Goal: Information Seeking & Learning: Learn about a topic

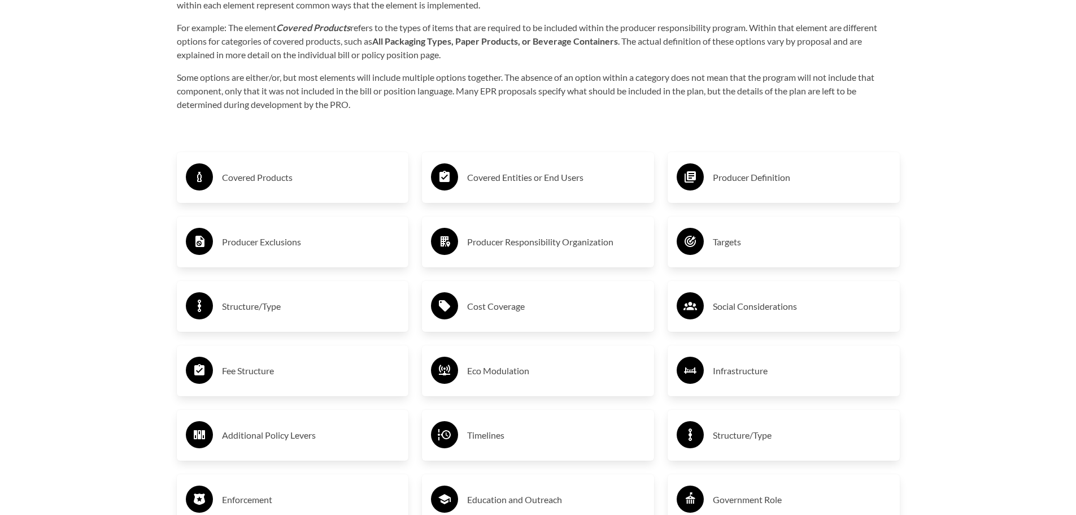
scroll to position [1921, 0]
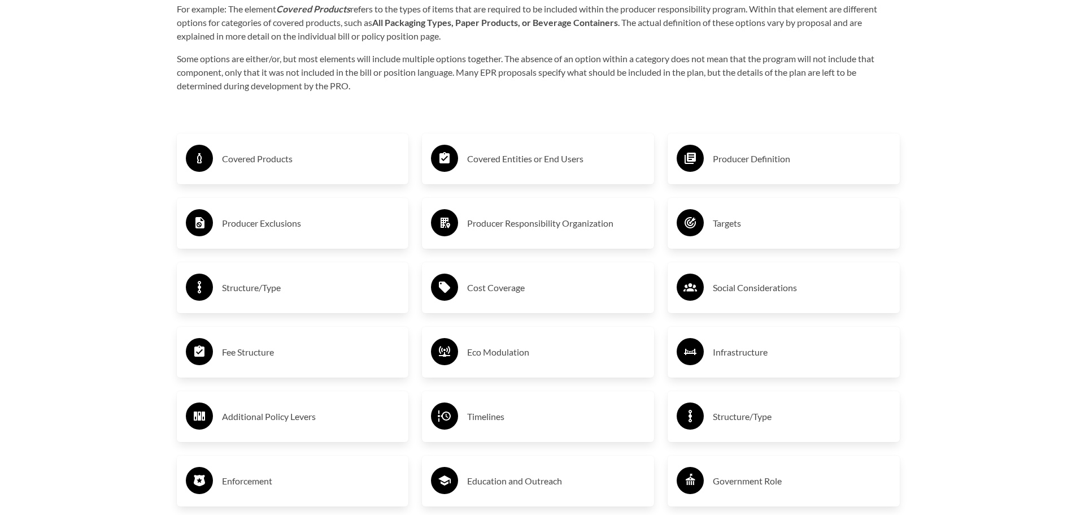
click at [254, 163] on h3 "Covered Products" at bounding box center [311, 159] width 178 height 18
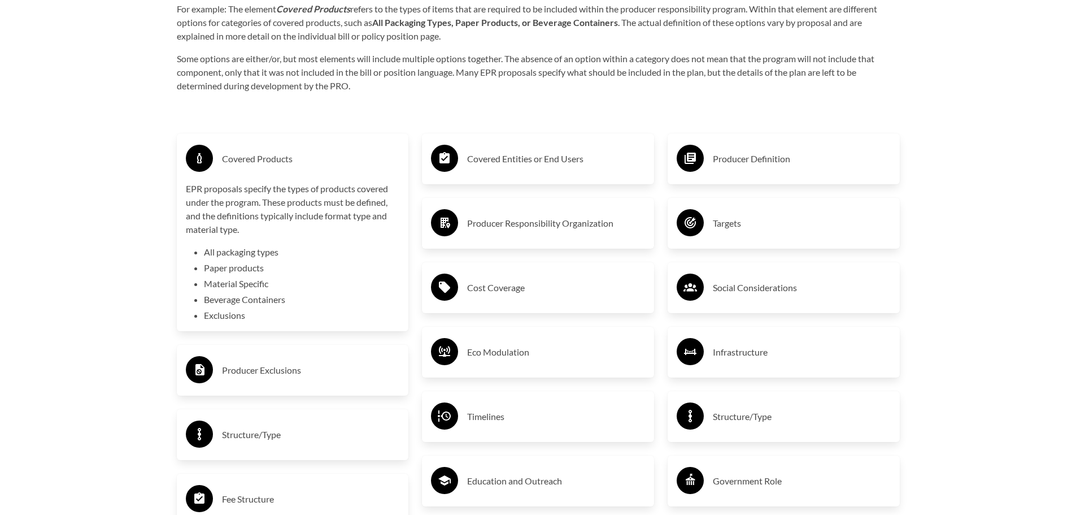
click at [313, 160] on h3 "Covered Products" at bounding box center [311, 159] width 178 height 18
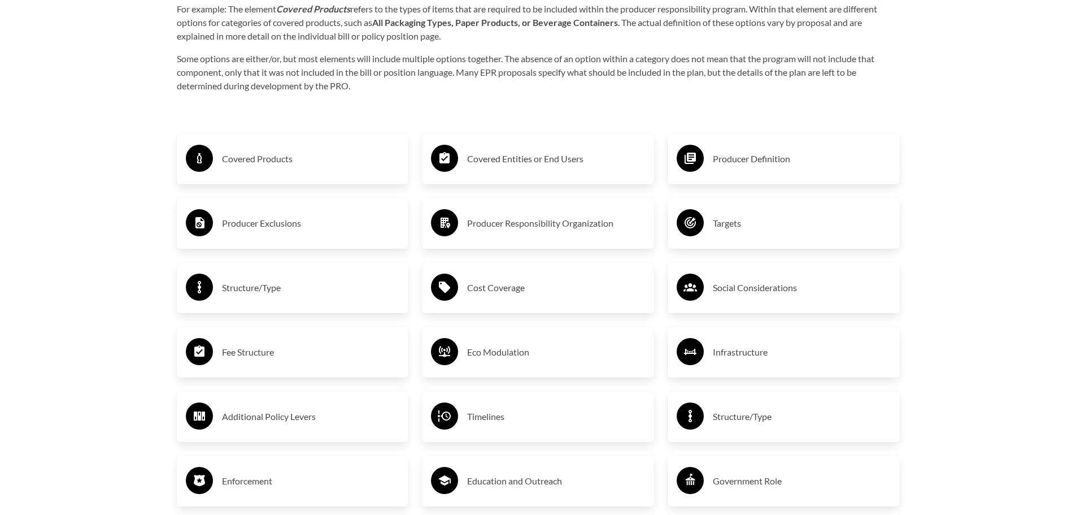
click at [779, 160] on h3 "Producer Definition" at bounding box center [802, 159] width 178 height 18
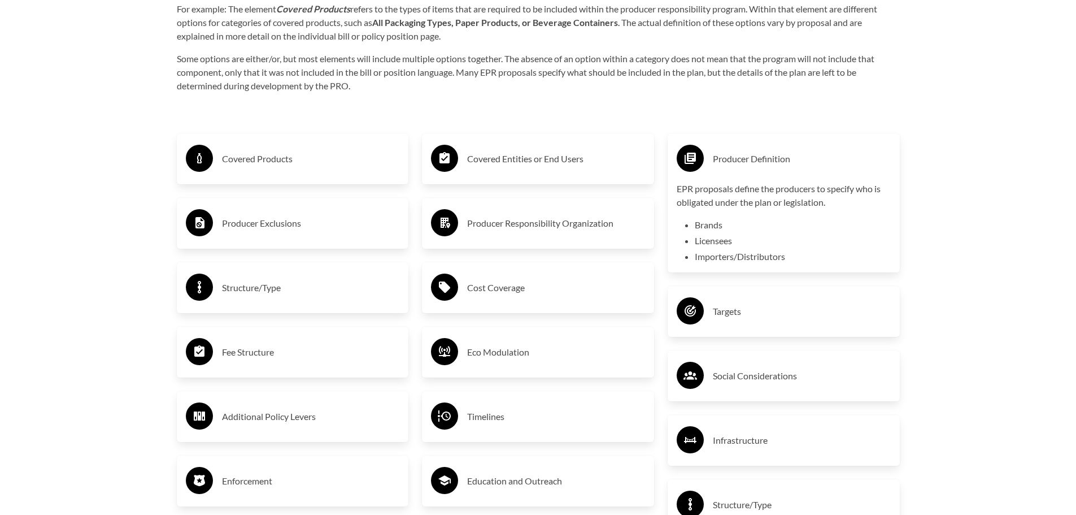
click at [776, 164] on h3 "Producer Definition" at bounding box center [802, 159] width 178 height 18
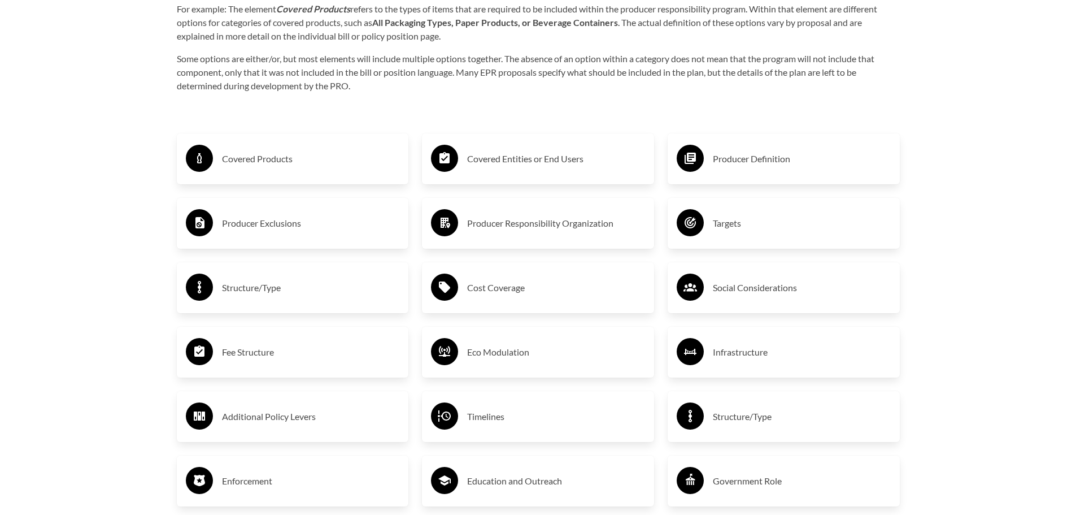
click at [294, 223] on h3 "Producer Exclusions" at bounding box center [311, 223] width 178 height 18
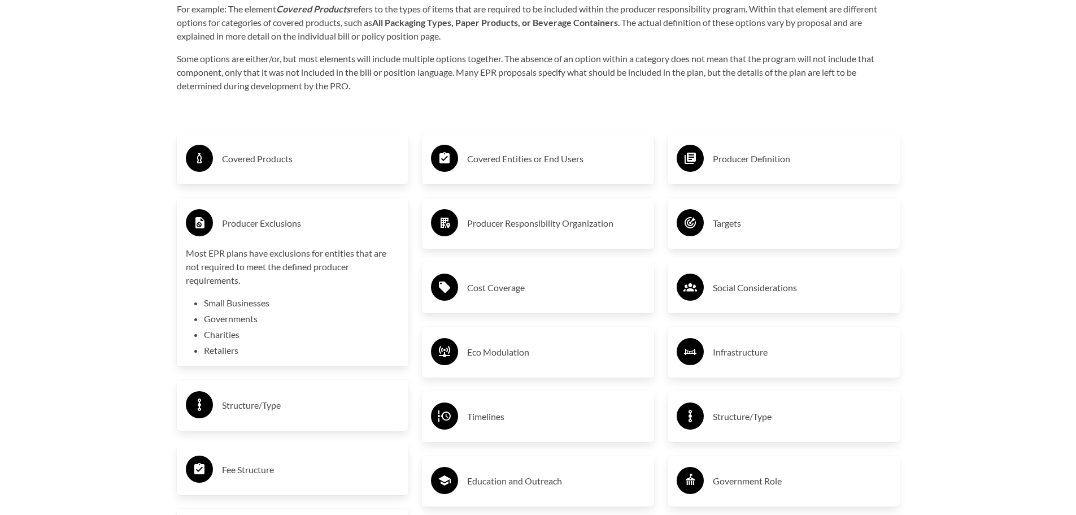
click at [591, 114] on div "Purpose of the Guide EPR for packaging and paper products is gaining attention …" at bounding box center [538, 196] width 759 height 1623
click at [280, 228] on h3 "Producer Exclusions" at bounding box center [311, 223] width 178 height 18
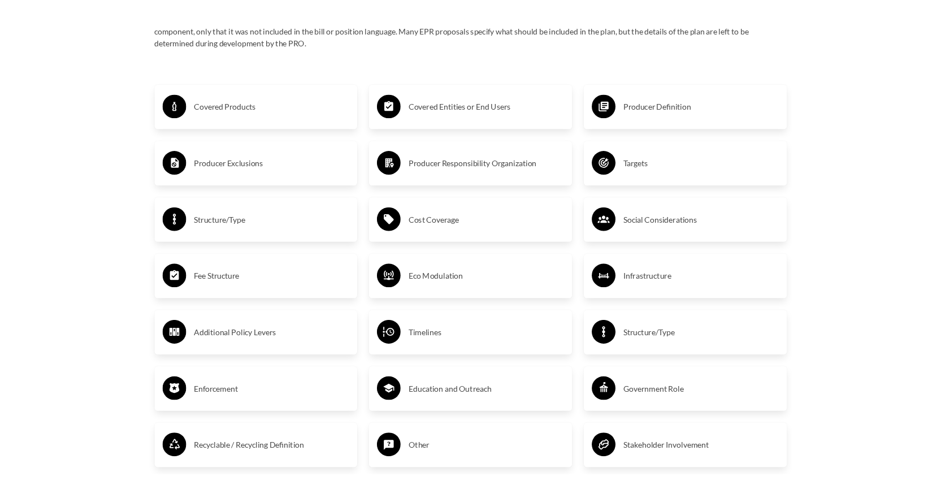
scroll to position [2034, 0]
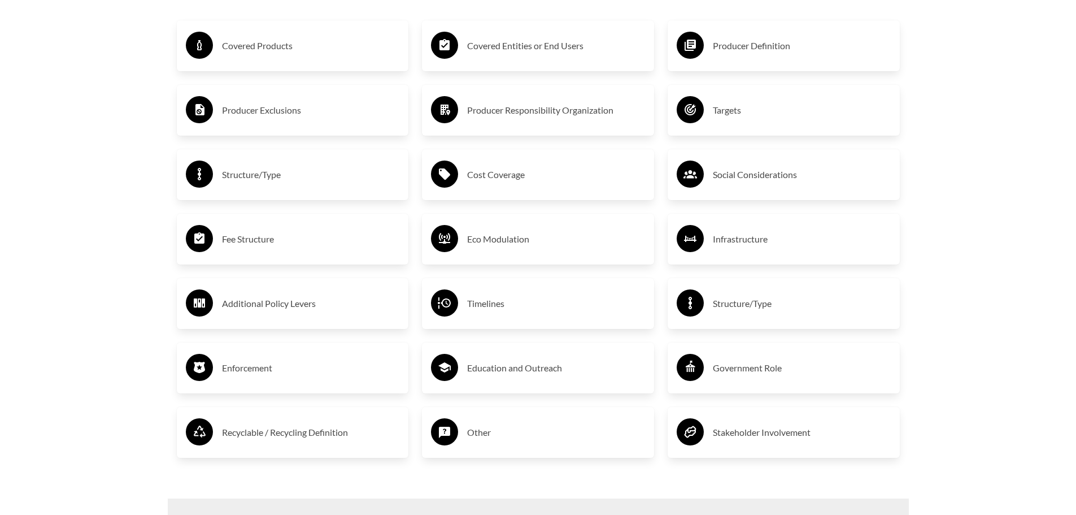
click at [256, 370] on h3 "Enforcement" at bounding box center [311, 368] width 178 height 18
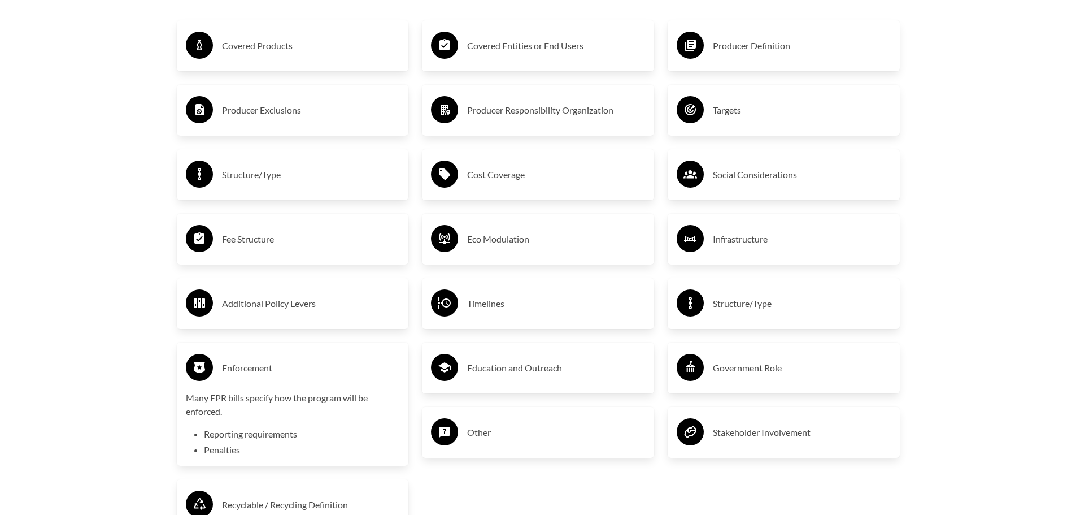
click at [258, 367] on h3 "Enforcement" at bounding box center [311, 368] width 178 height 18
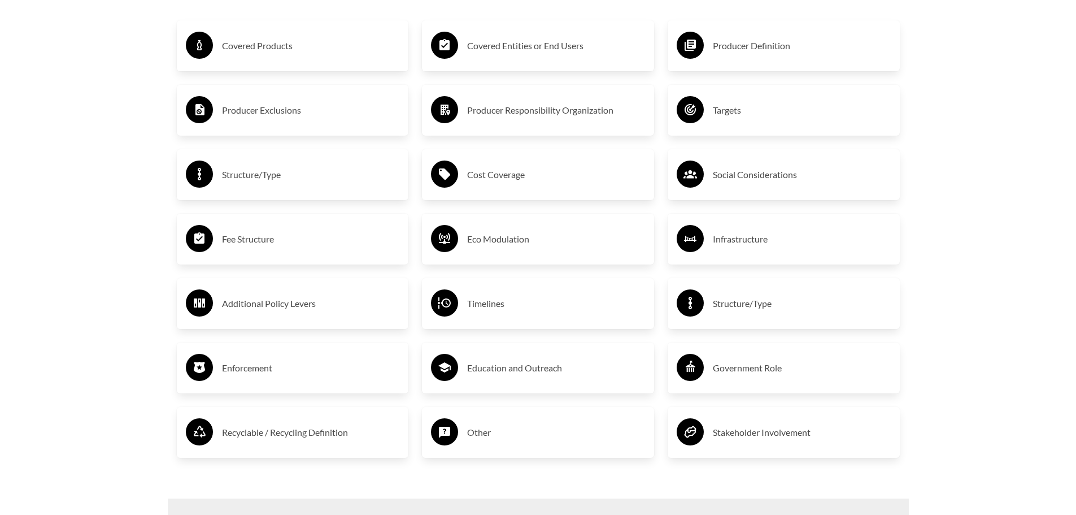
click at [498, 302] on h3 "Timelines" at bounding box center [556, 303] width 178 height 18
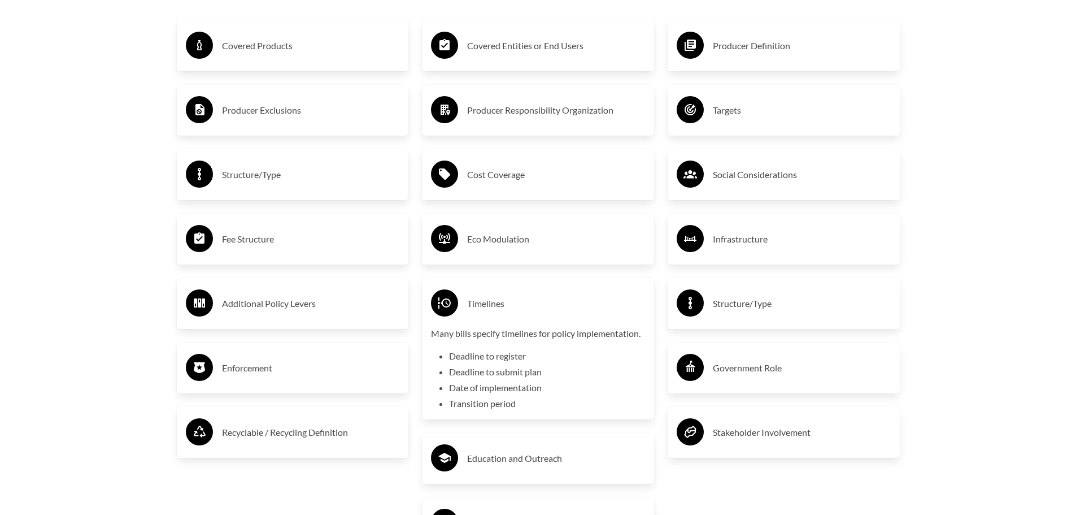
click at [513, 304] on h3 "Timelines" at bounding box center [556, 303] width 178 height 18
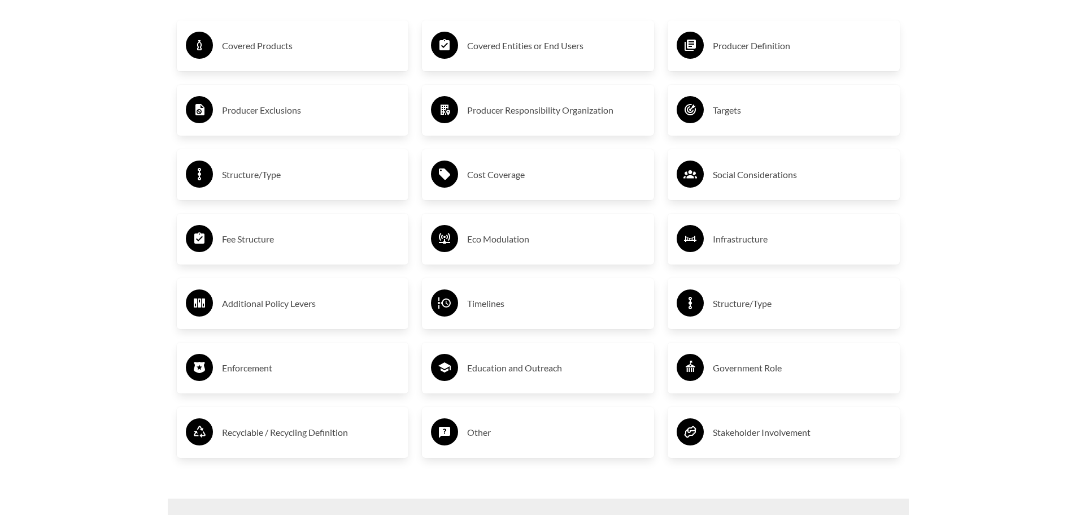
click at [773, 371] on h3 "Government Role" at bounding box center [802, 368] width 178 height 18
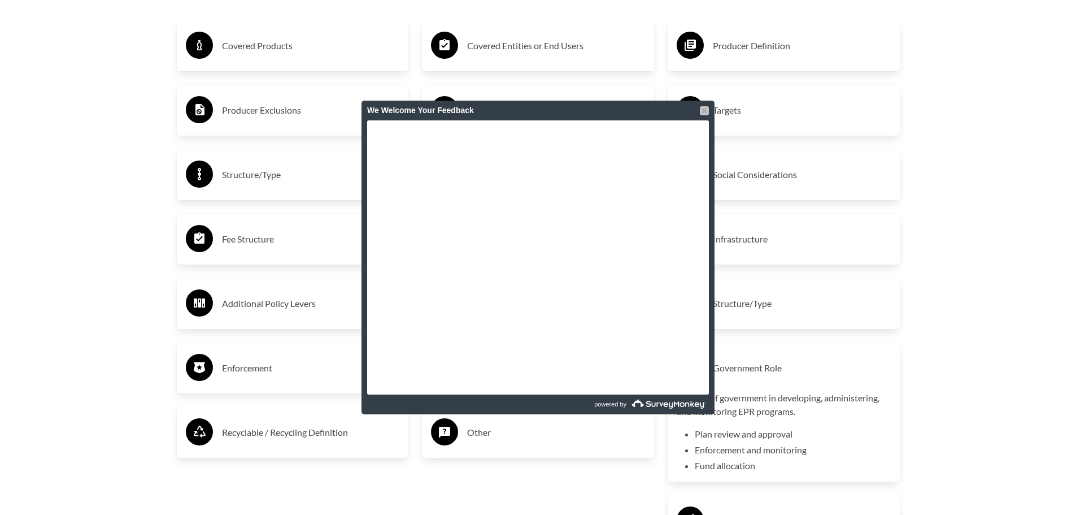
click at [705, 110] on div at bounding box center [704, 110] width 9 height 9
